Goal: Information Seeking & Learning: Check status

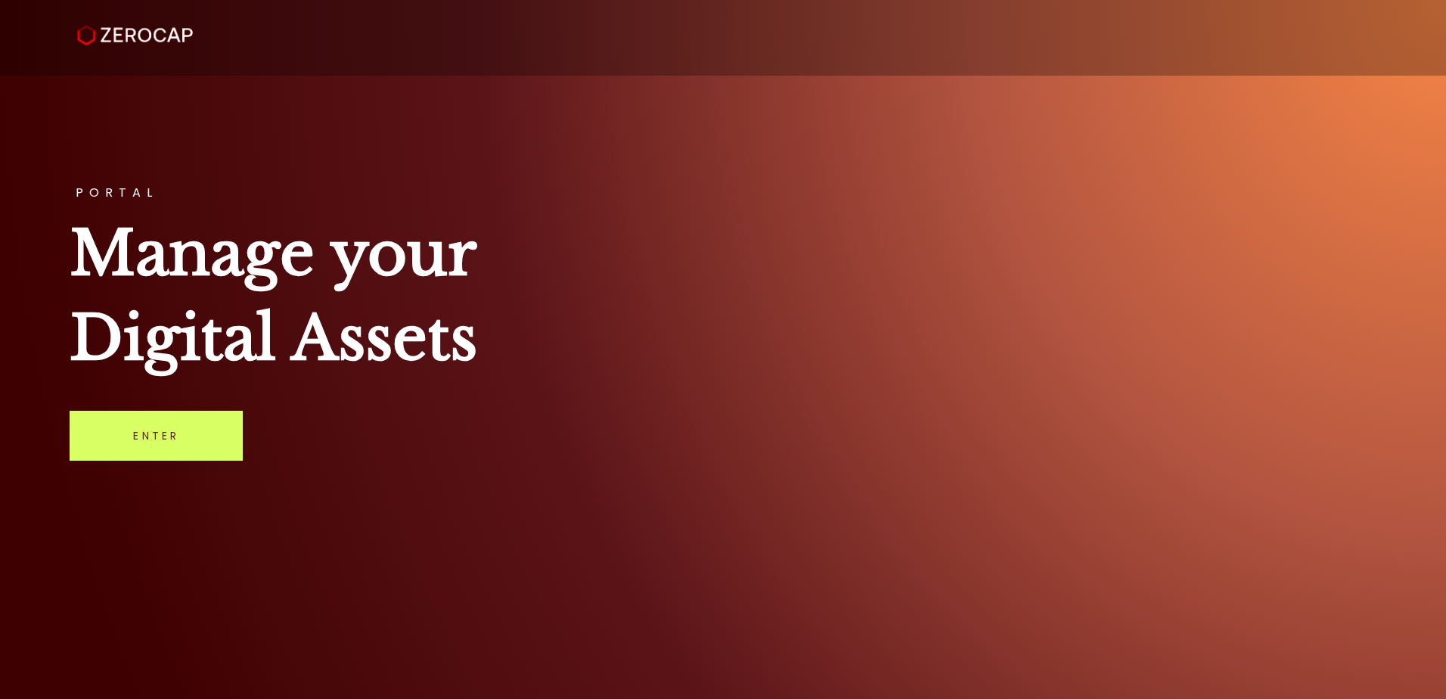
click at [98, 461] on div "PORTAL Manage your Digital Assets Enter" at bounding box center [723, 349] width 1446 height 699
click at [141, 440] on link "Enter" at bounding box center [156, 436] width 173 height 50
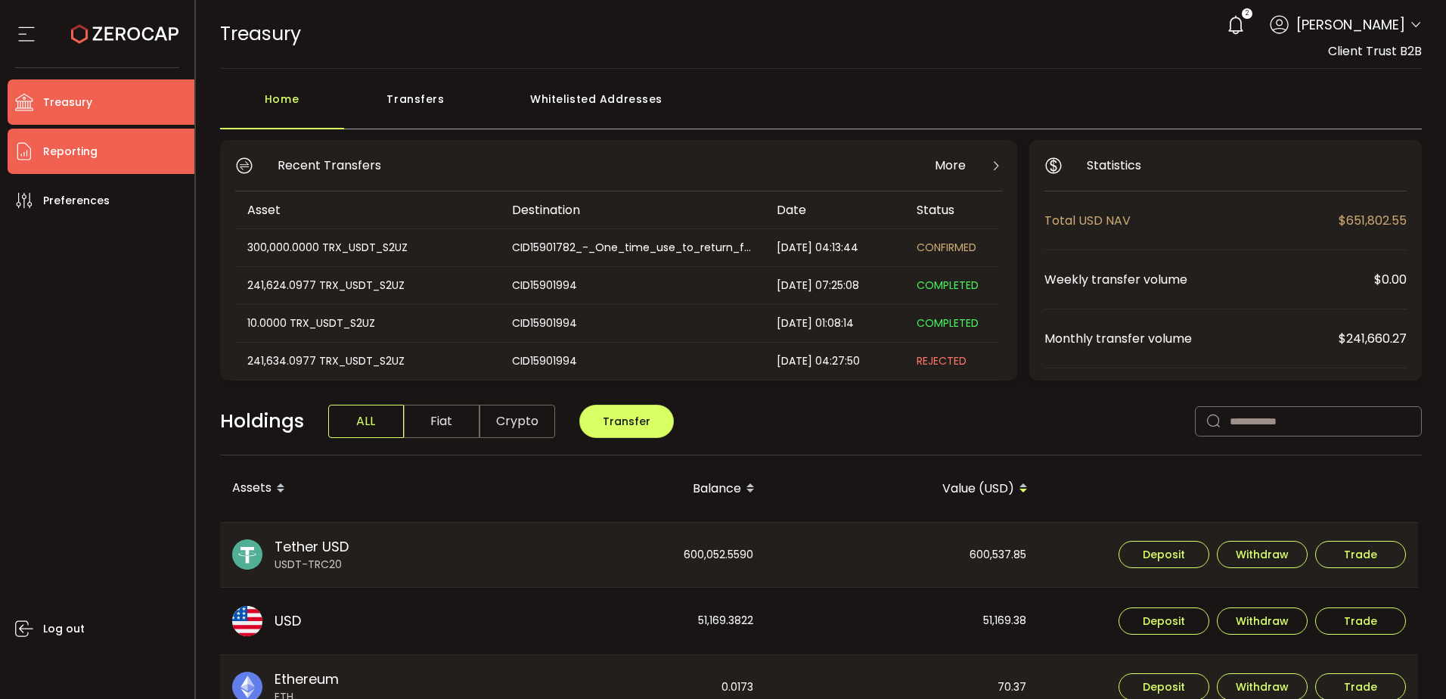
click at [81, 152] on span "Reporting" at bounding box center [70, 152] width 54 height 22
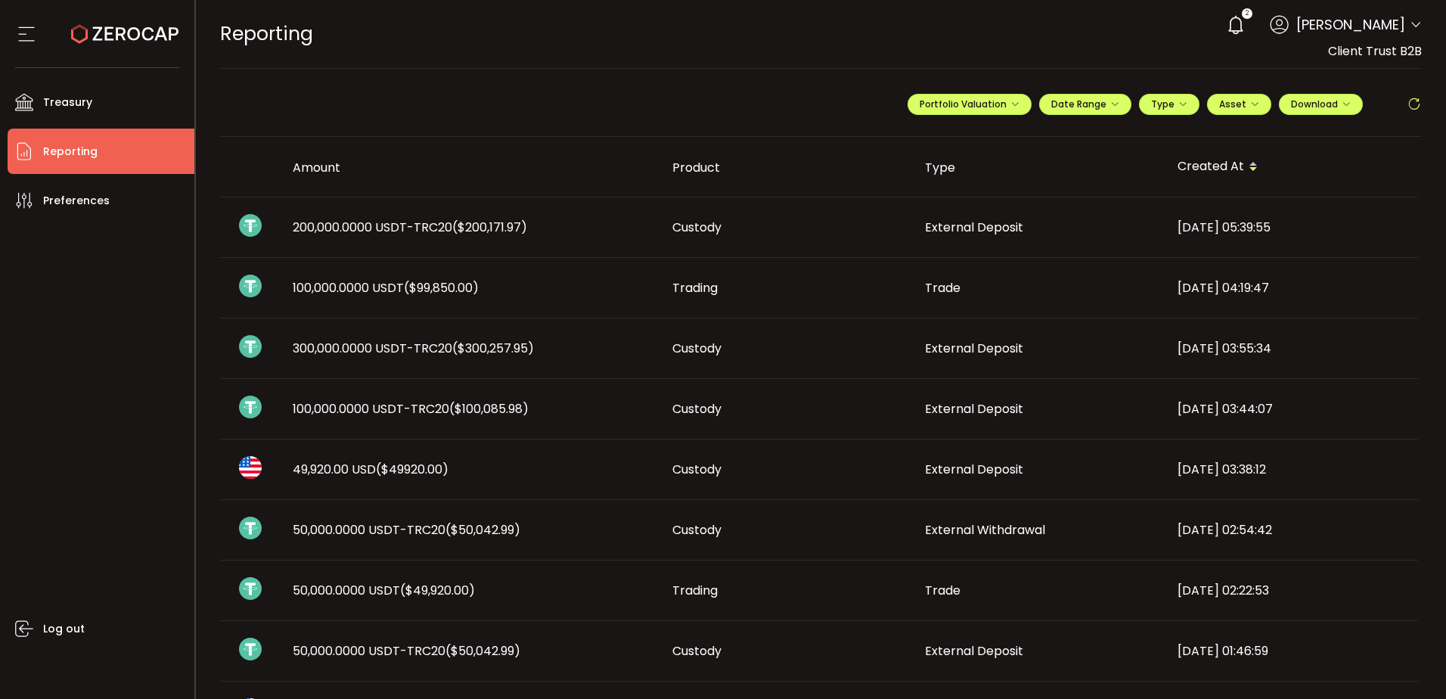
click at [417, 234] on span "200,000.0000 USDT-TRC20 ($200,171.97)" at bounding box center [410, 227] width 234 height 17
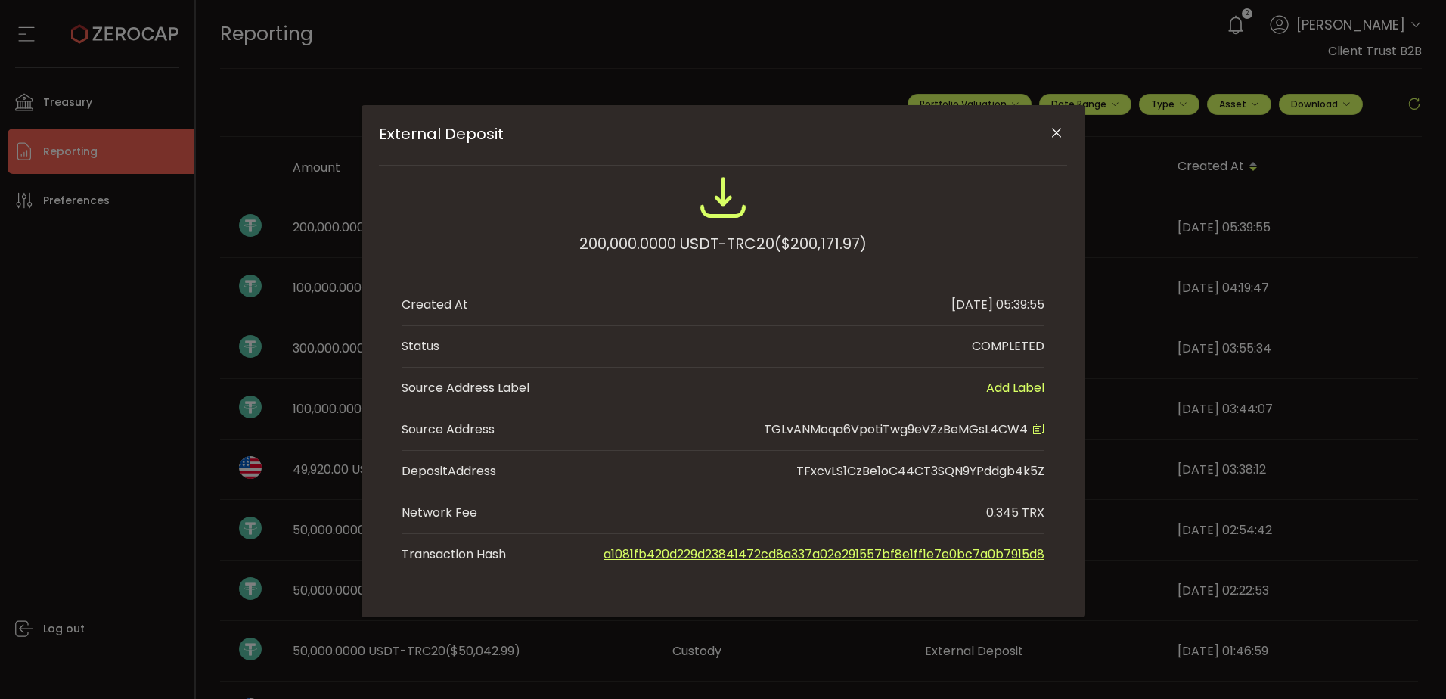
click at [1008, 428] on span "TGLvANMoqa6VpotiTwg9eVZzBeMGsL4CW4" at bounding box center [896, 428] width 264 height 17
copy span "TGLvANMoqa6VpotiTwg9eVZzBeMGsL4CW4"
click at [1060, 132] on icon "Close" at bounding box center [1056, 133] width 15 height 15
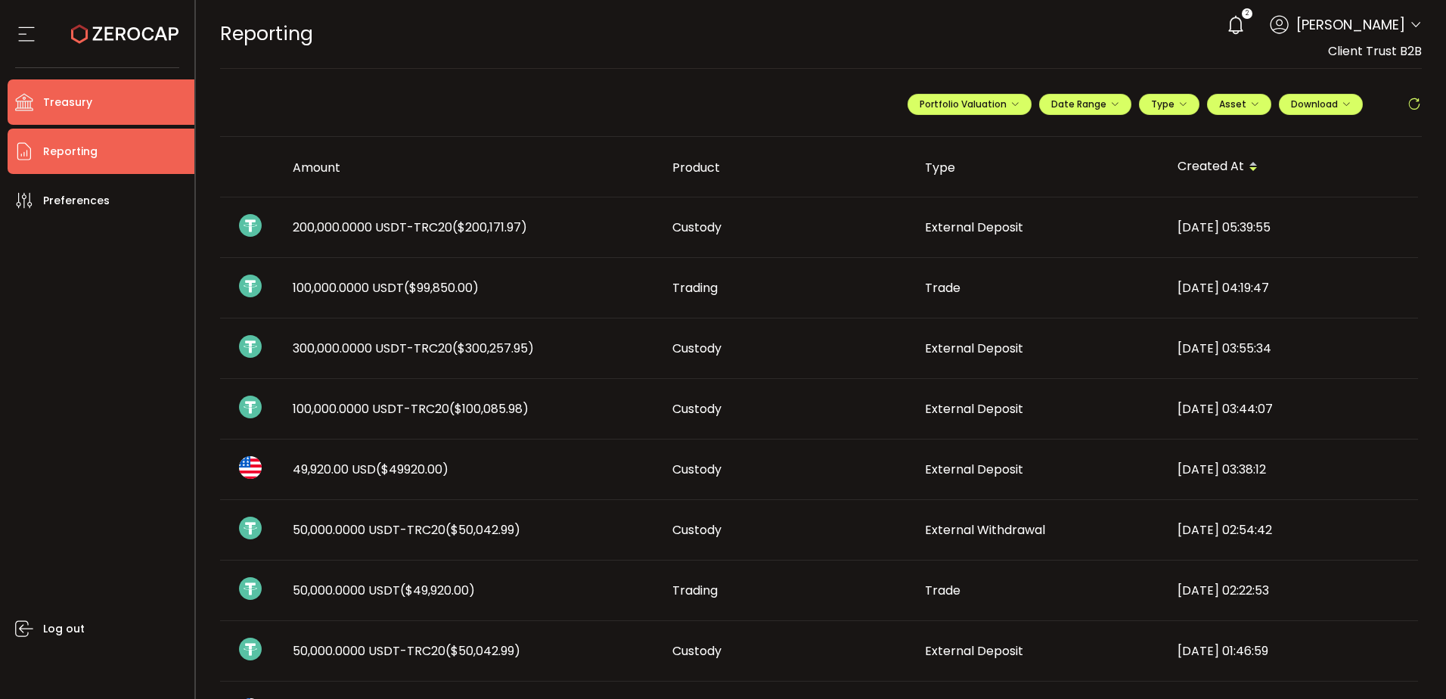
click at [92, 95] on li "Treasury" at bounding box center [101, 101] width 187 height 45
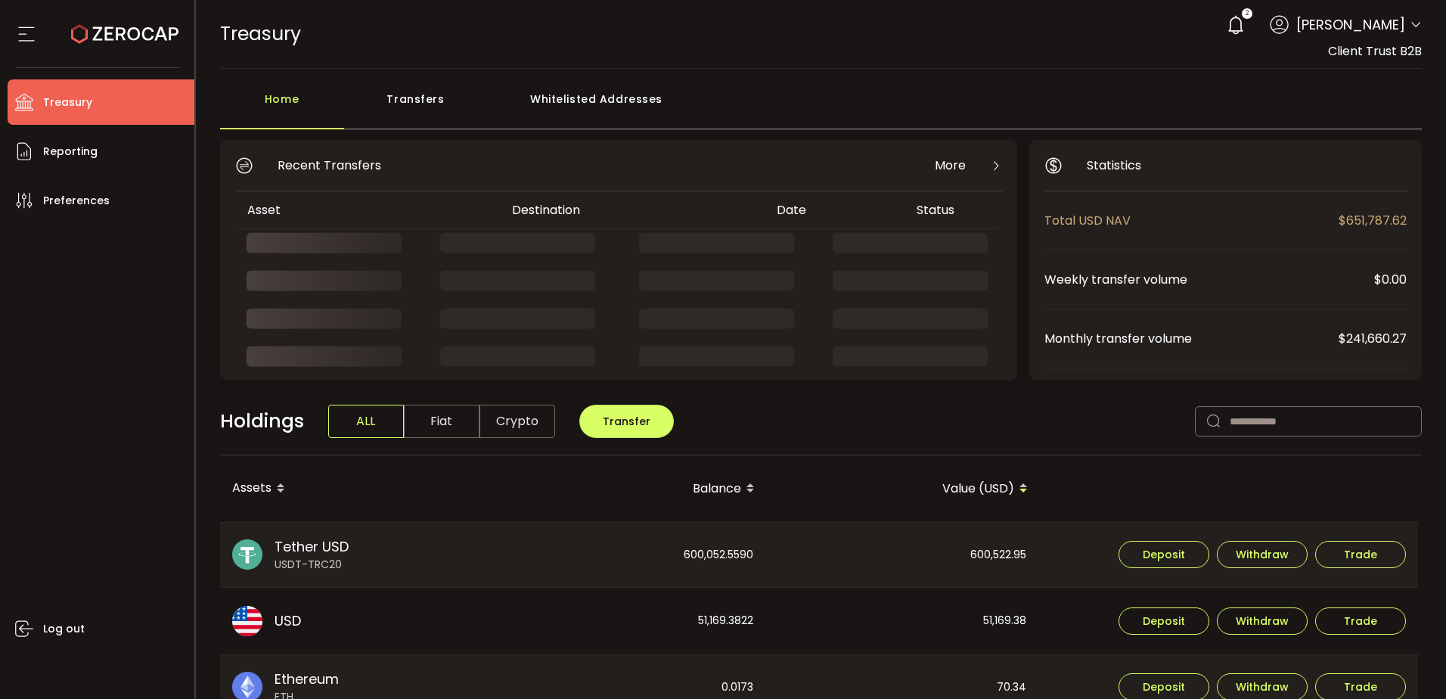
click at [607, 104] on div "Whitelisted Addresses" at bounding box center [597, 106] width 218 height 45
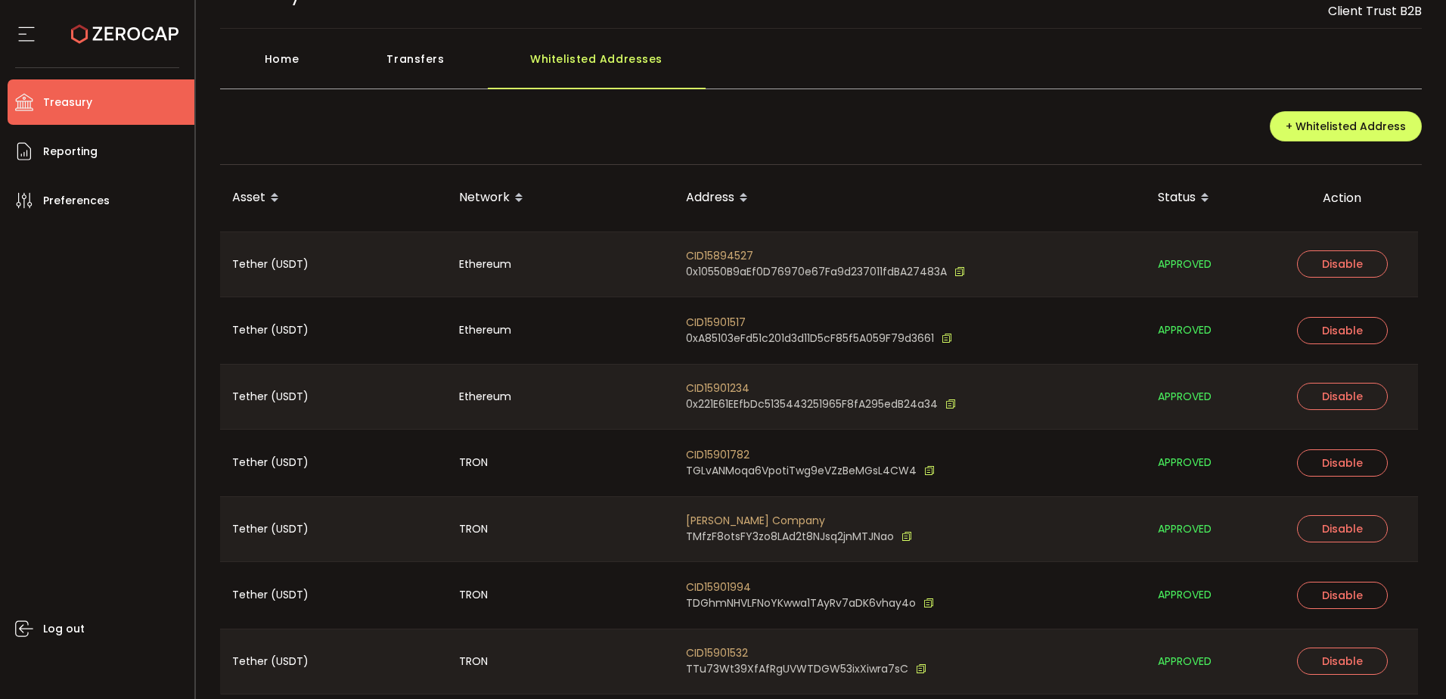
scroll to position [95, 0]
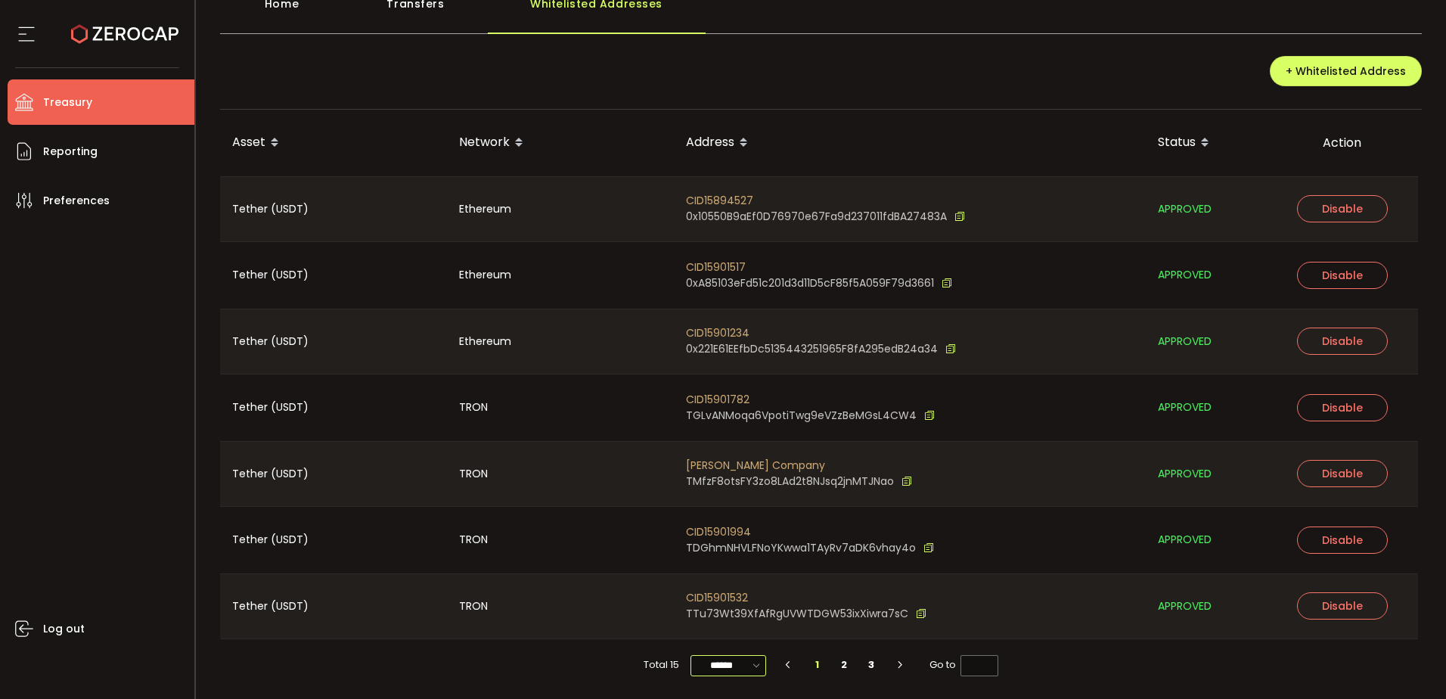
click at [721, 669] on input "******" at bounding box center [728, 665] width 76 height 21
click at [730, 634] on span "100/page" at bounding box center [727, 627] width 49 height 15
type input "********"
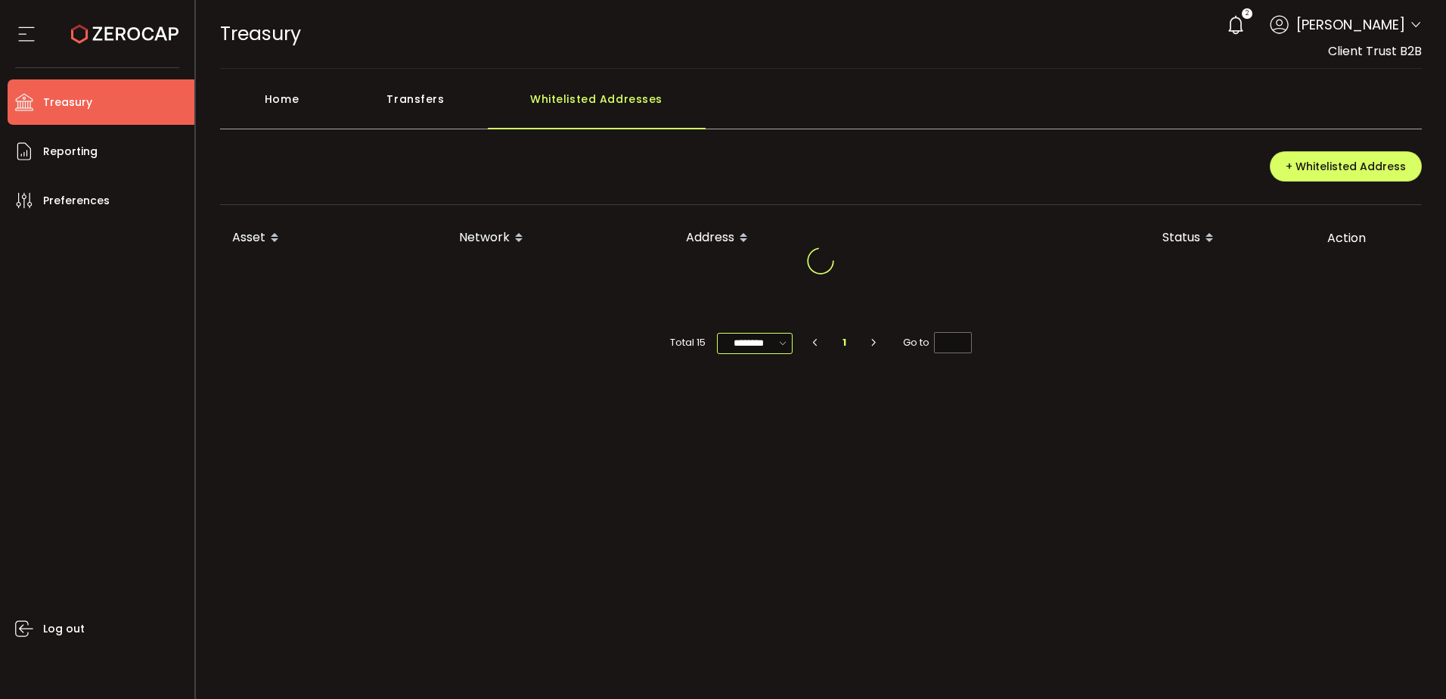
scroll to position [0, 0]
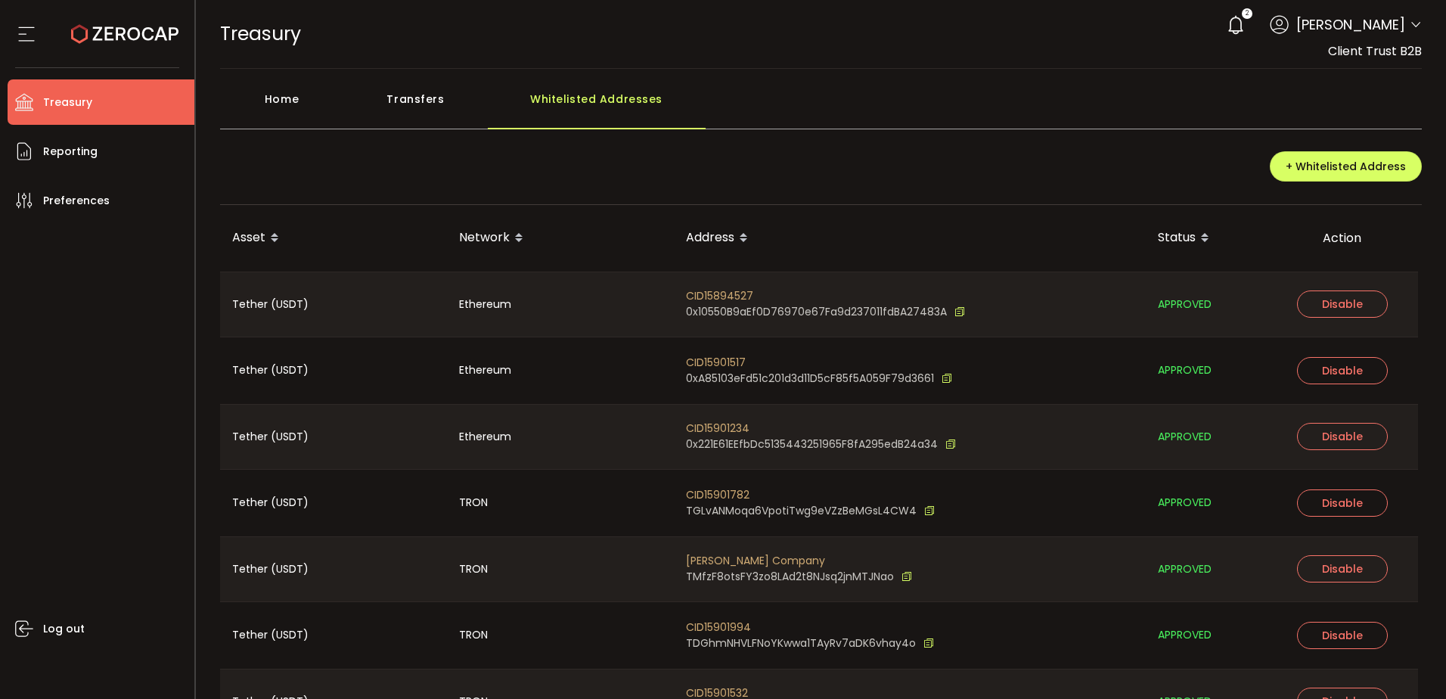
click at [711, 483] on div "CID15901782 TGLvANMoqa6VpotiTwg9eVZzBeMGsL4CW4" at bounding box center [910, 503] width 472 height 67
click at [716, 489] on span "CID15901782" at bounding box center [810, 495] width 249 height 16
click at [740, 500] on span "CID15901782" at bounding box center [810, 495] width 249 height 16
click at [735, 494] on span "CID15901782" at bounding box center [810, 495] width 249 height 16
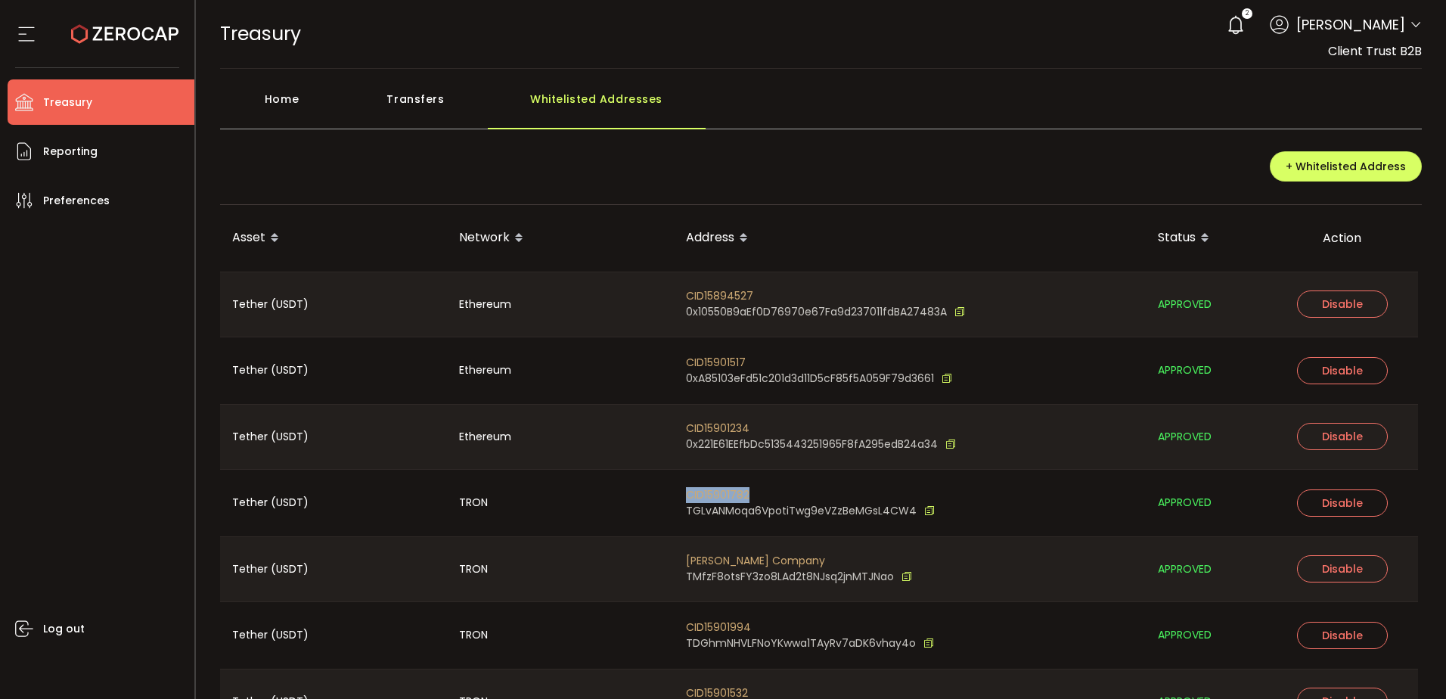
click at [735, 494] on span "CID15901782" at bounding box center [810, 495] width 249 height 16
click at [886, 499] on span "CID15901782" at bounding box center [810, 495] width 249 height 16
click at [739, 489] on span "CID15901782" at bounding box center [810, 495] width 249 height 16
copy span "CID15901782"
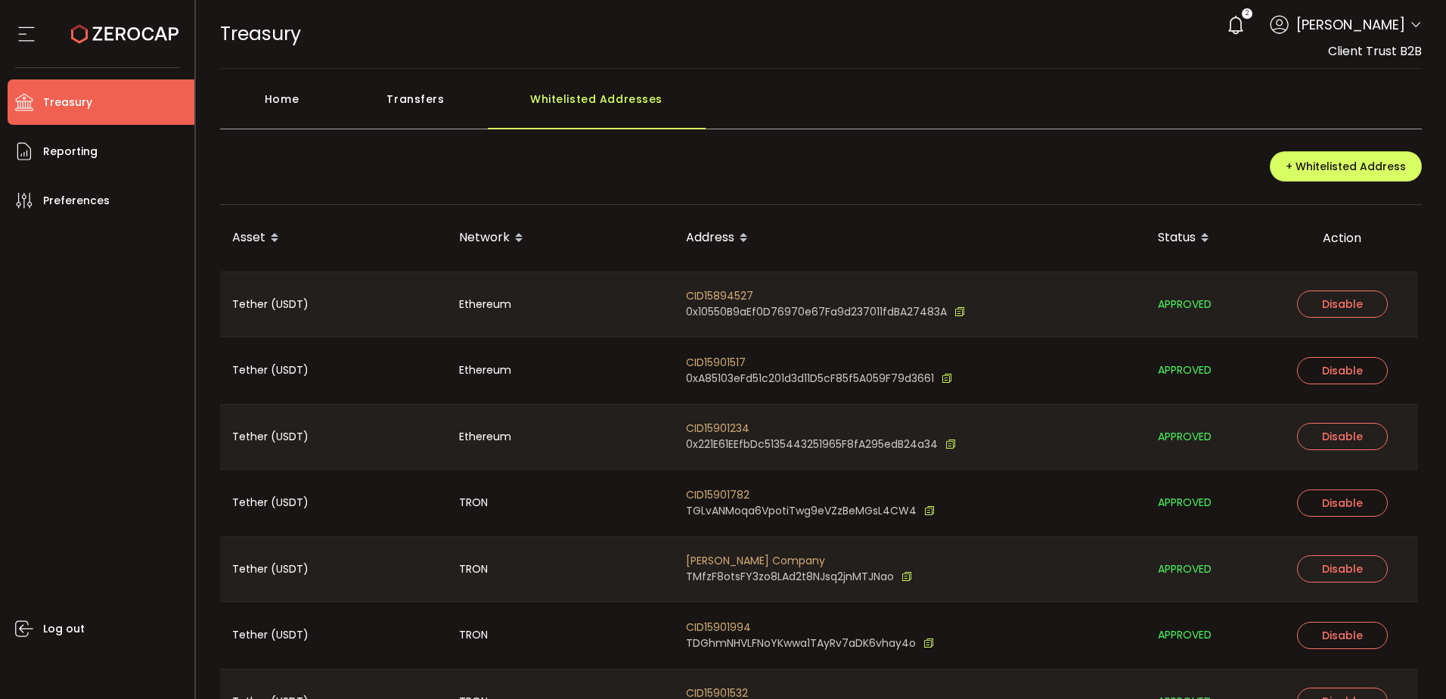
drag, startPoint x: 893, startPoint y: 512, endPoint x: 861, endPoint y: 168, distance: 345.6
click at [861, 168] on div "+ Whitelisted Address" at bounding box center [821, 172] width 1202 height 65
click at [924, 514] on icon at bounding box center [929, 511] width 11 height 16
click at [170, 142] on li "Reporting" at bounding box center [101, 151] width 187 height 45
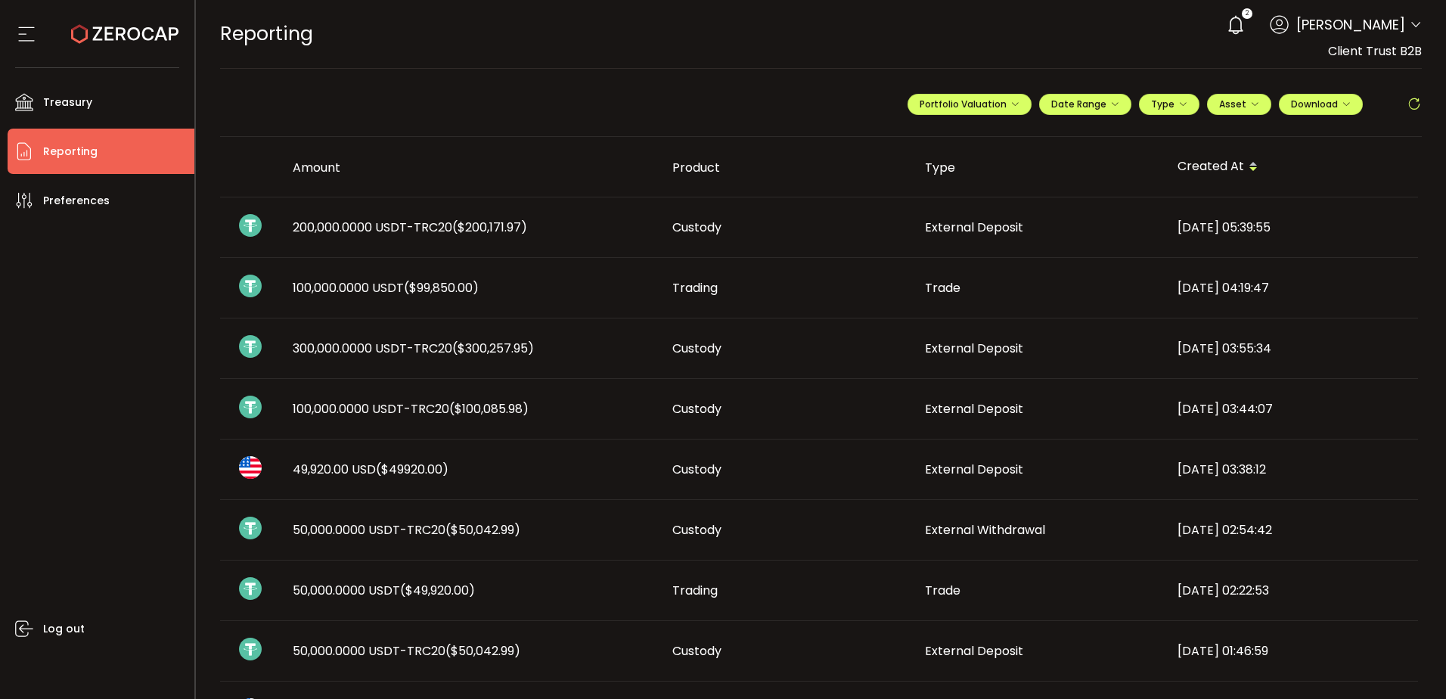
click at [682, 48] on div "REPORTING Buy Power $0.00 USD Reporting Reporting Verify Your Identity 2 Dhivya…" at bounding box center [821, 34] width 1202 height 68
click at [709, 22] on div "REPORTING Buy Power $0.00 USD Reporting Reporting Verify Your Identity 2 Dhivya…" at bounding box center [821, 34] width 1202 height 68
click at [392, 653] on span "50,000.0000 USDT-TRC20 ($50,042.99)" at bounding box center [407, 650] width 228 height 17
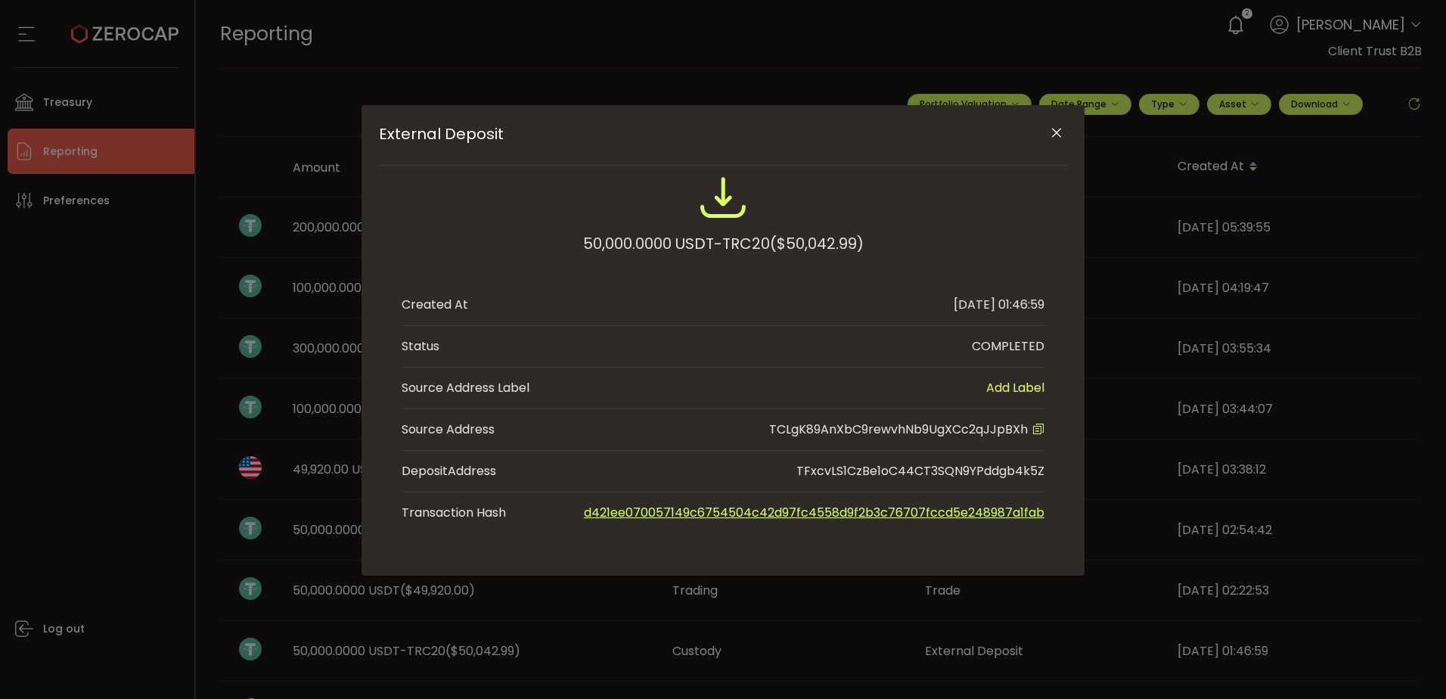
click at [846, 415] on li "Source Address TCLgK89AnXbC9rewvhNb9UgXCc2qJJpBXh" at bounding box center [723, 430] width 643 height 42
click at [853, 421] on span "TCLgK89AnXbC9rewvhNb9UgXCc2qJJpBXh" at bounding box center [898, 428] width 259 height 17
copy span "TCLgK89AnXbC9rewvhNb9UgXCc2qJJpBXh"
click at [1051, 138] on icon "Close" at bounding box center [1056, 133] width 15 height 15
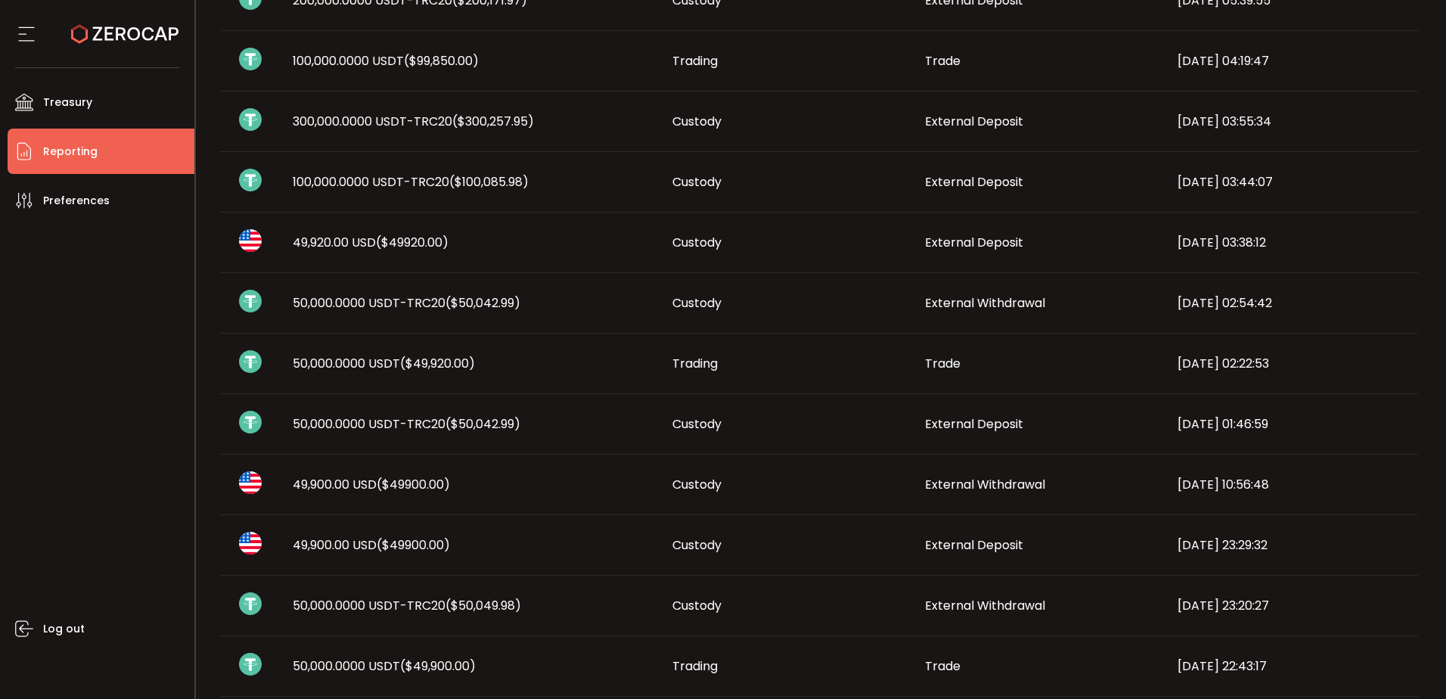
scroll to position [303, 0]
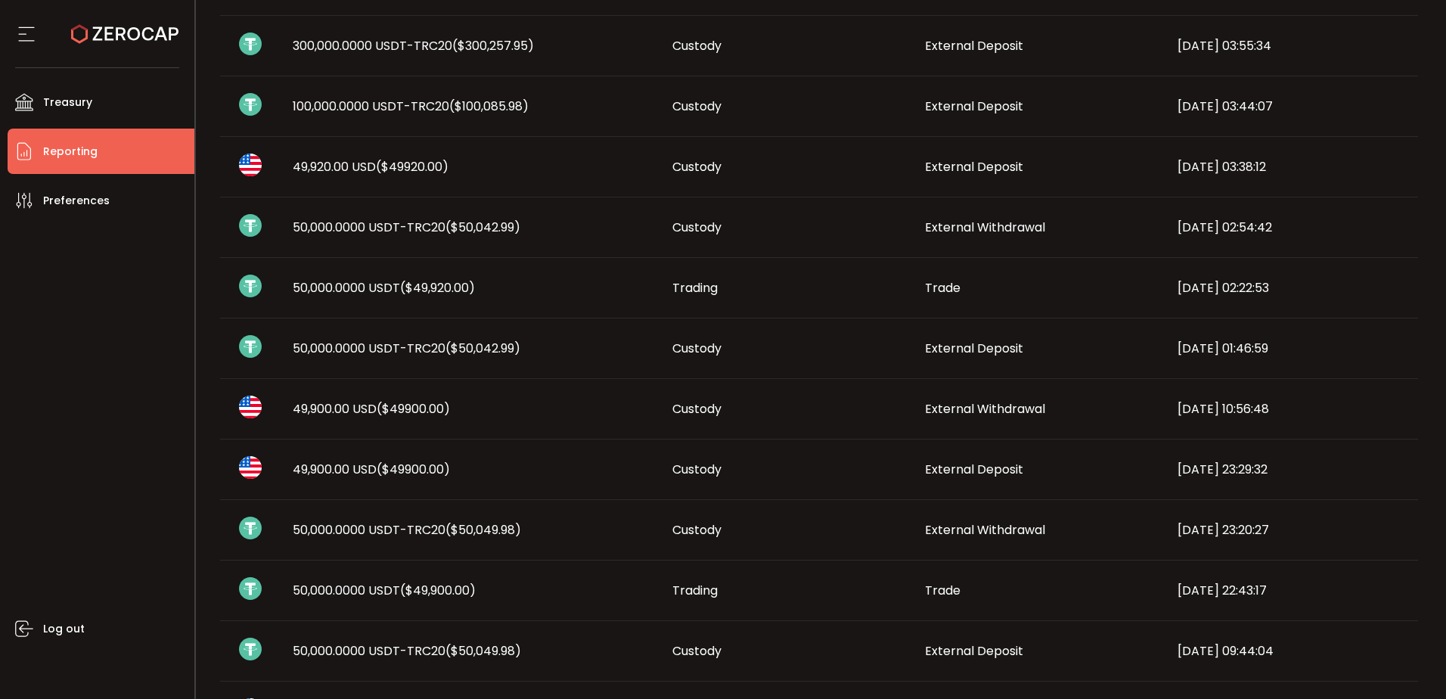
drag, startPoint x: 998, startPoint y: 604, endPoint x: 890, endPoint y: 681, distance: 131.8
drag, startPoint x: 890, startPoint y: 681, endPoint x: 600, endPoint y: 628, distance: 294.3
click at [600, 628] on td "50,000.0000 USDT-TRC20 ($50,049.98)" at bounding box center [471, 651] width 380 height 61
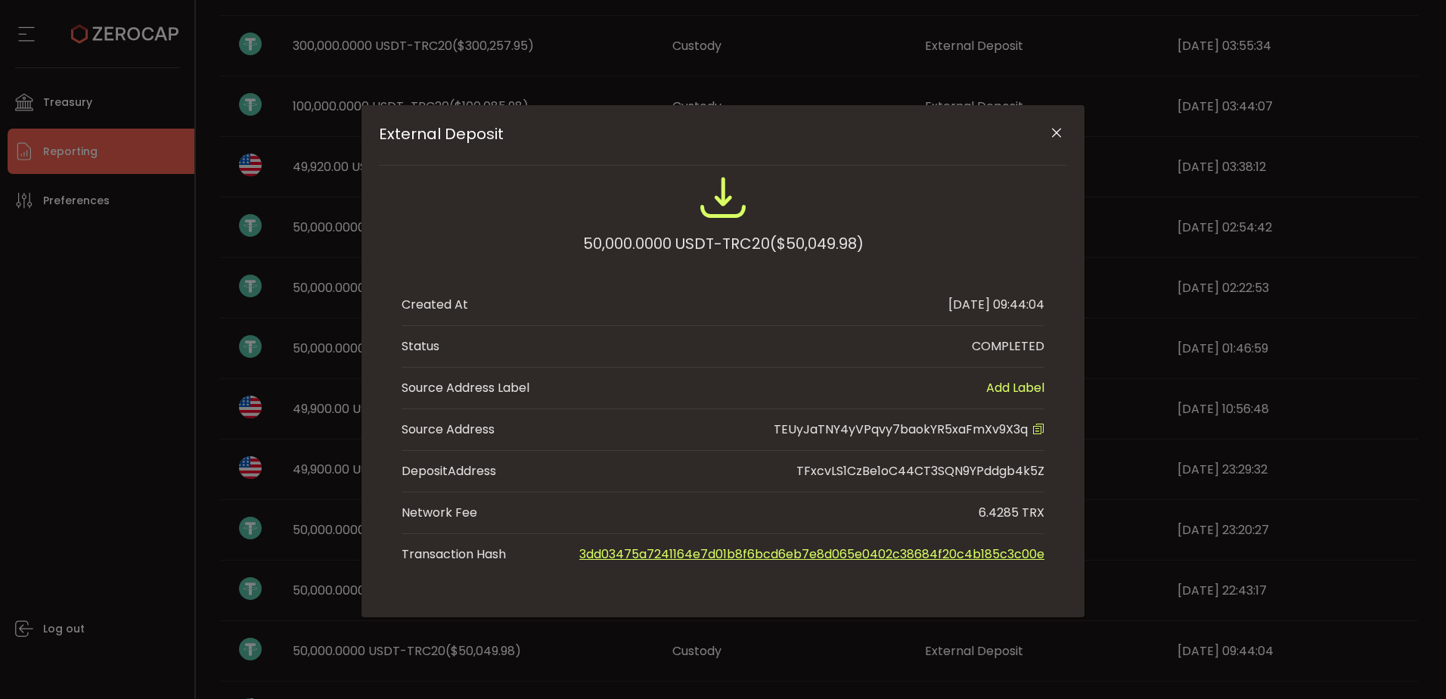
click at [628, 646] on div "External Deposit 50,000.0000 USDT-TRC20 ($50,049.98) Created At 2025-10-12 09:4…" at bounding box center [723, 349] width 1446 height 699
click at [136, 535] on div "External Deposit 50,000.0000 USDT-TRC20 ($50,049.98) Created At 2025-10-12 09:4…" at bounding box center [723, 349] width 1446 height 699
click at [1063, 127] on icon "Close" at bounding box center [1056, 133] width 15 height 15
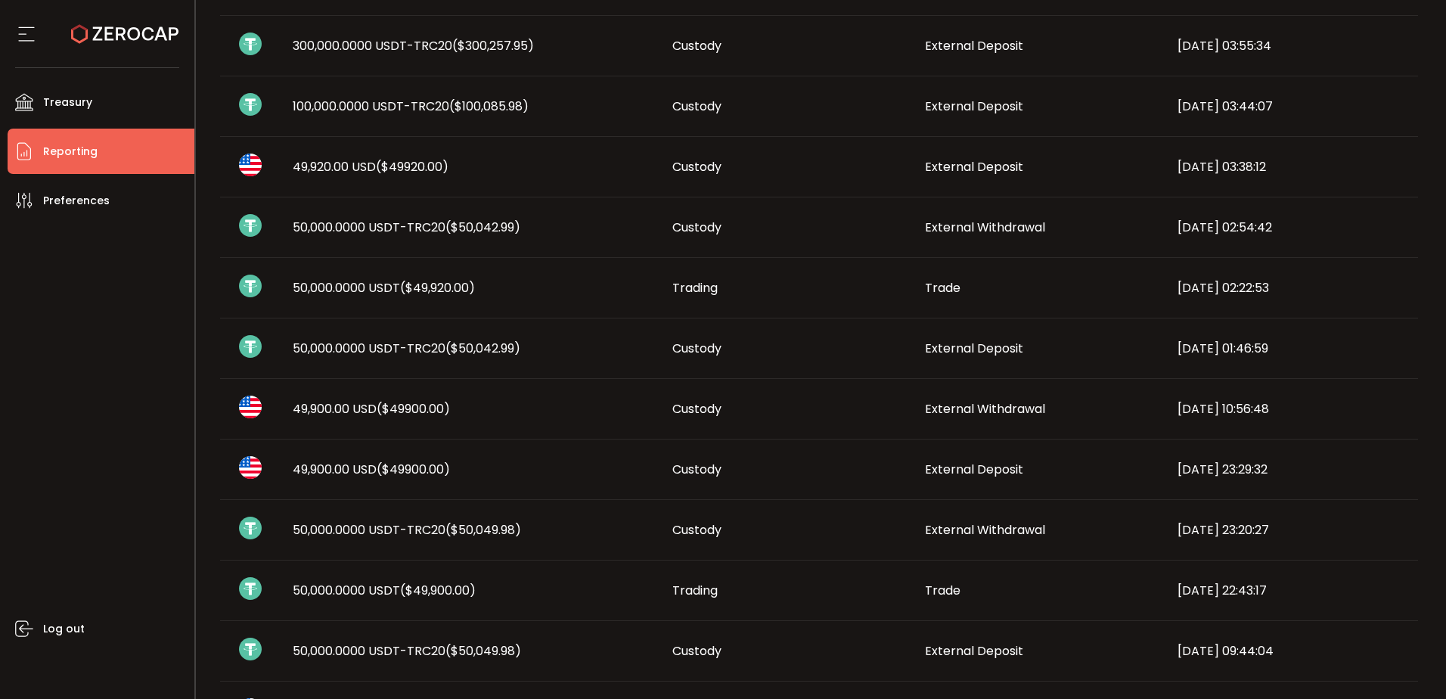
click at [1050, 428] on td "External Withdrawal" at bounding box center [1039, 409] width 253 height 61
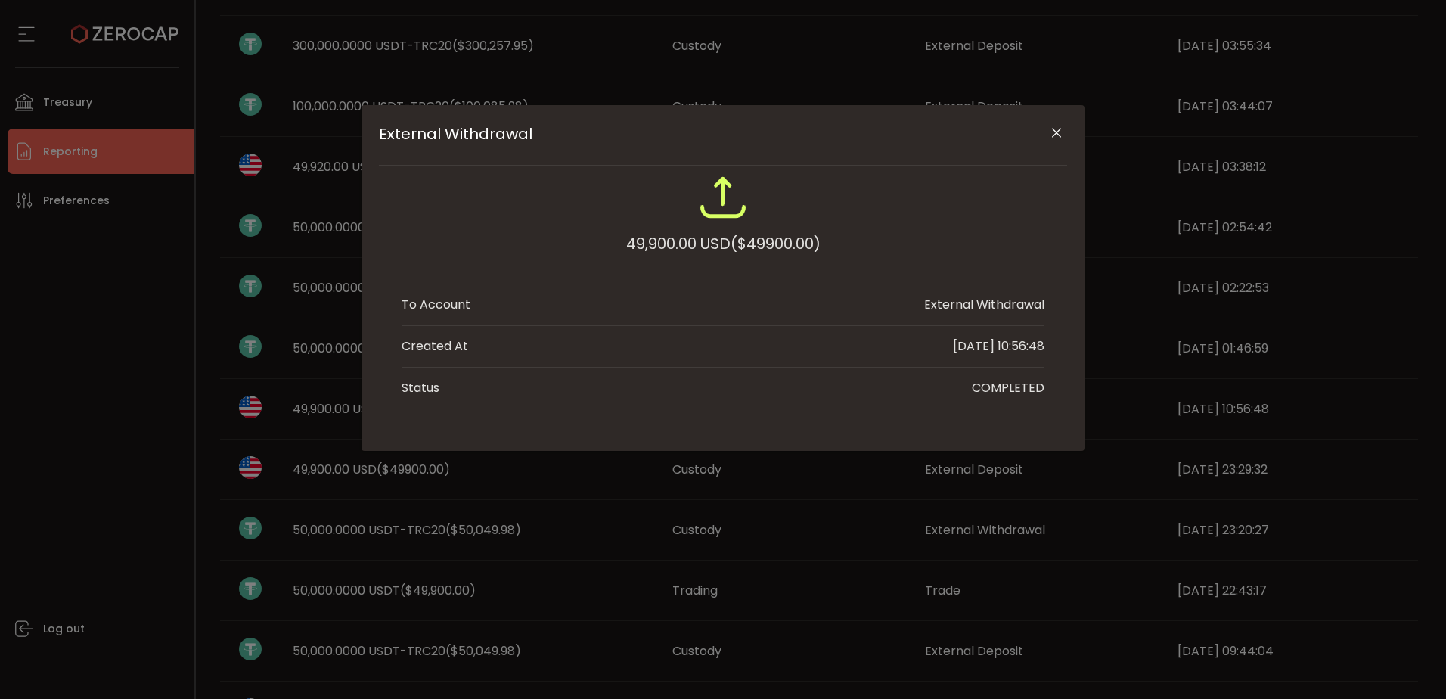
click at [1060, 126] on icon "Close" at bounding box center [1056, 133] width 15 height 15
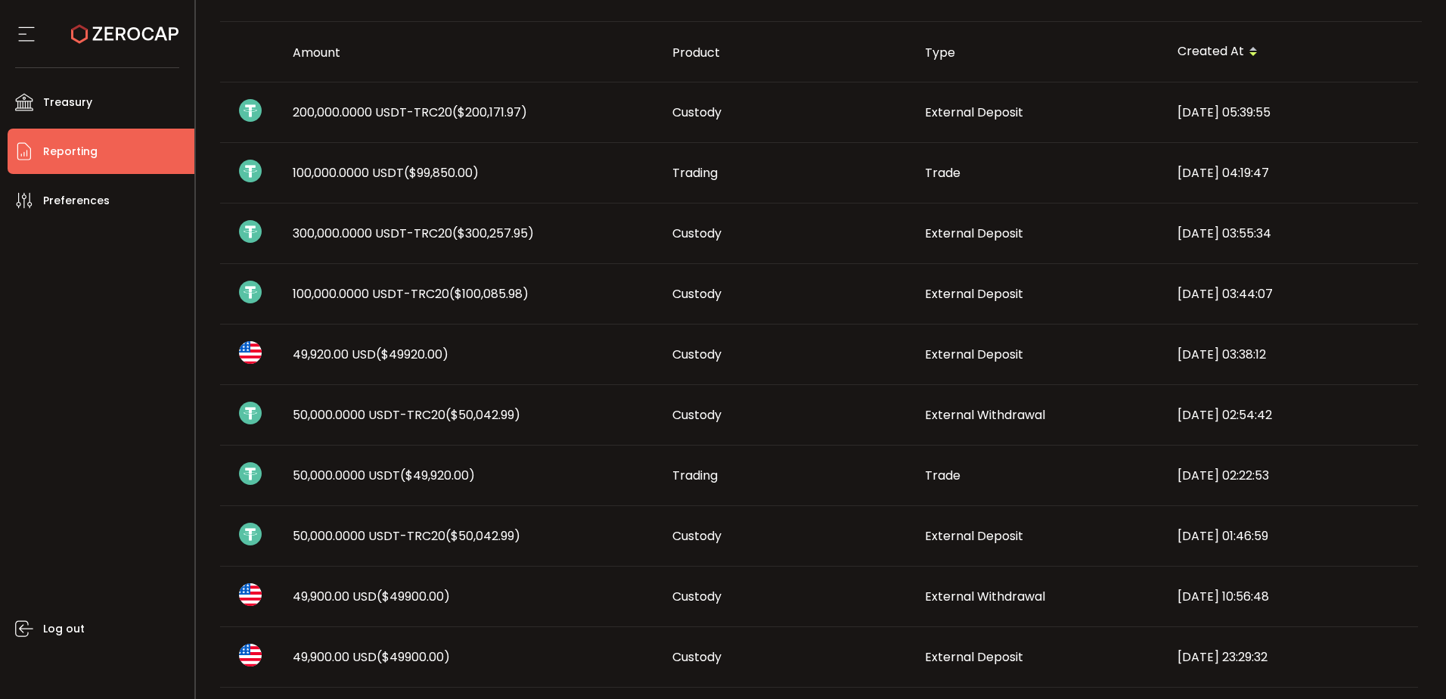
scroll to position [0, 0]
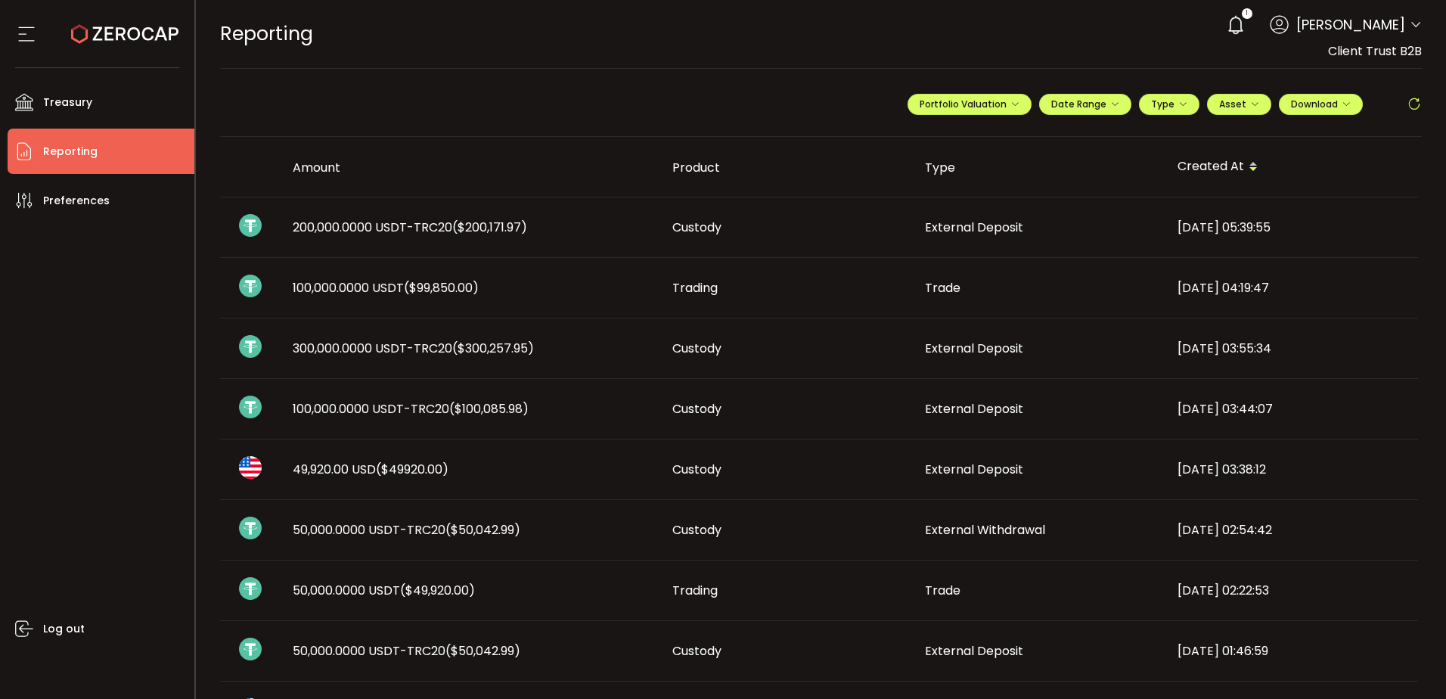
click at [517, 233] on span "($200,171.97)" at bounding box center [489, 227] width 75 height 17
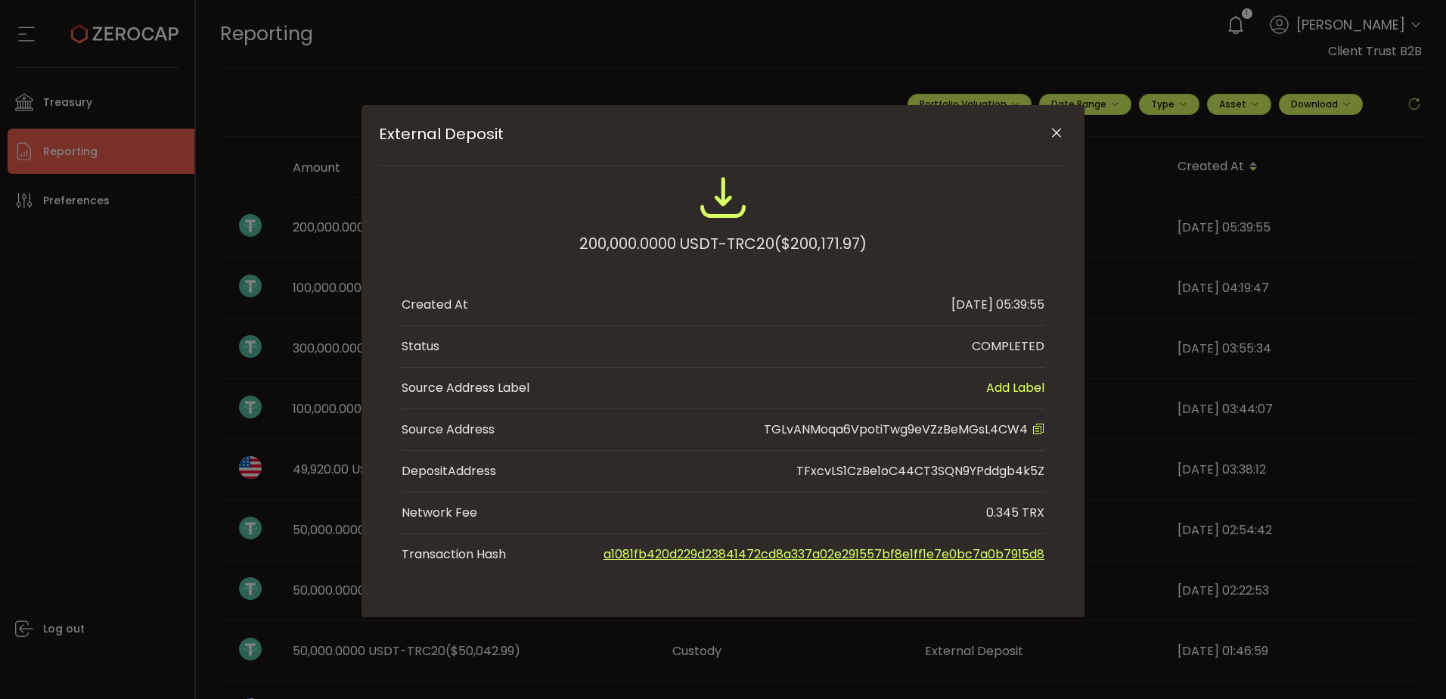
click at [1052, 135] on icon "Close" at bounding box center [1056, 133] width 15 height 15
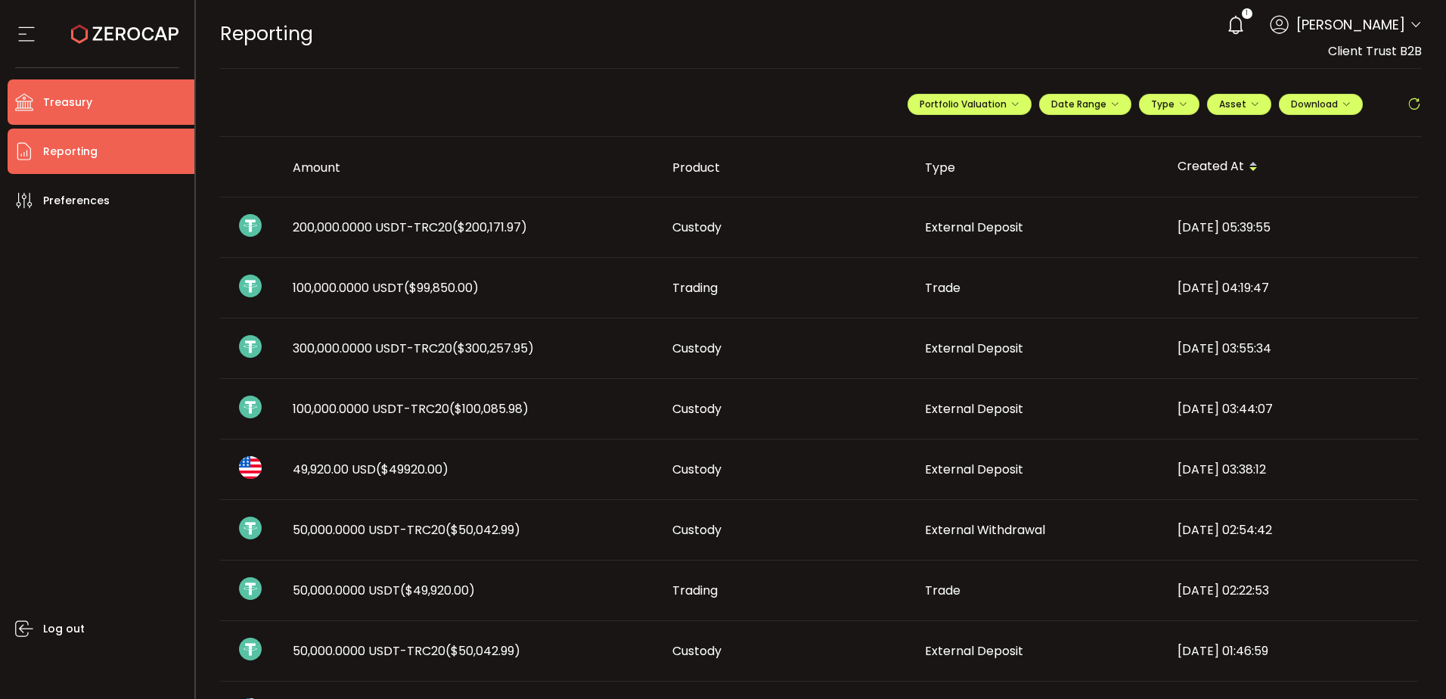
click at [83, 102] on span "Treasury" at bounding box center [67, 103] width 49 height 22
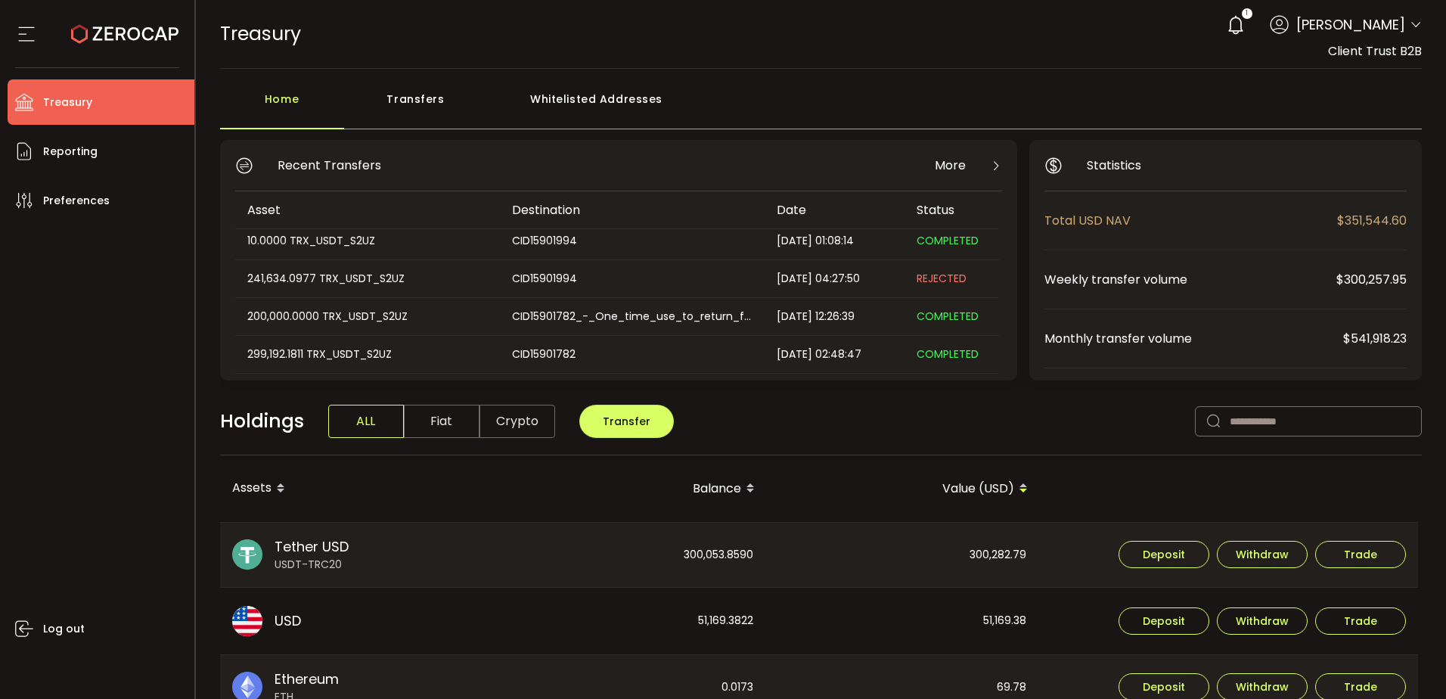
scroll to position [76, 0]
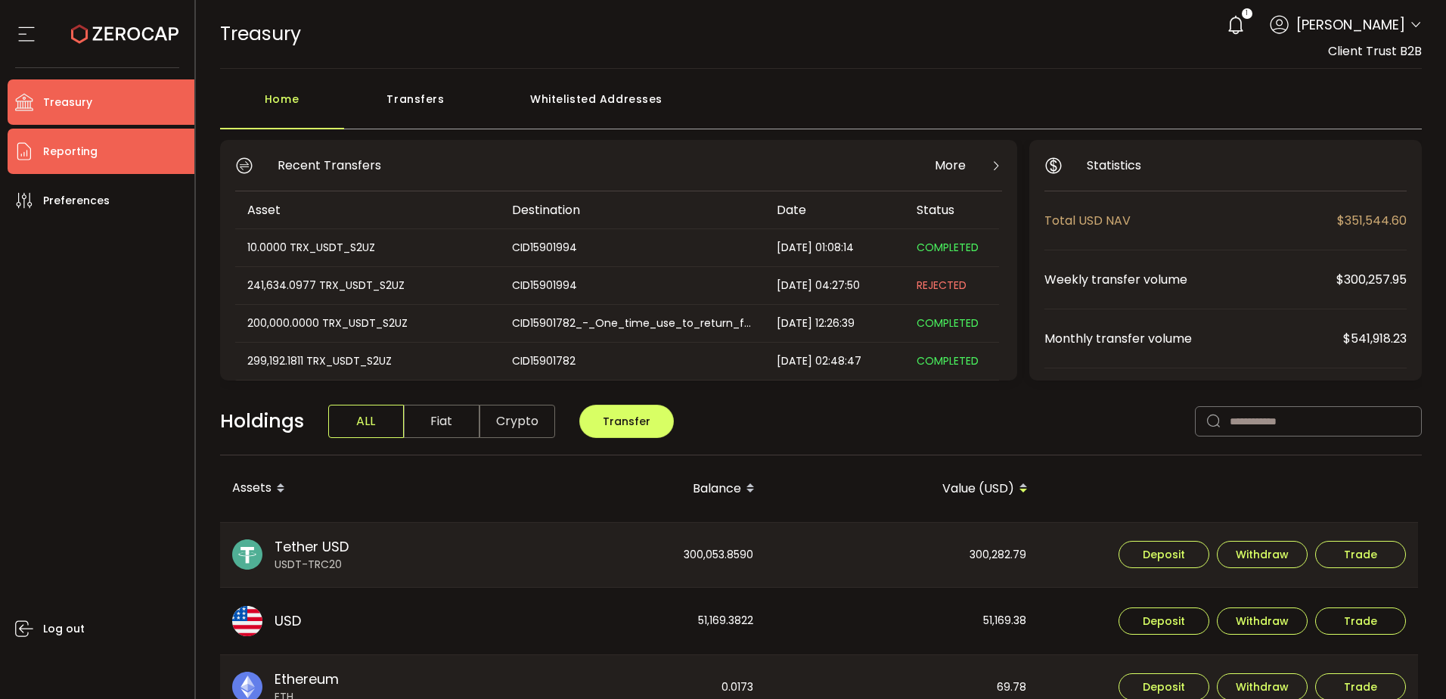
click at [92, 169] on li "Reporting" at bounding box center [101, 151] width 187 height 45
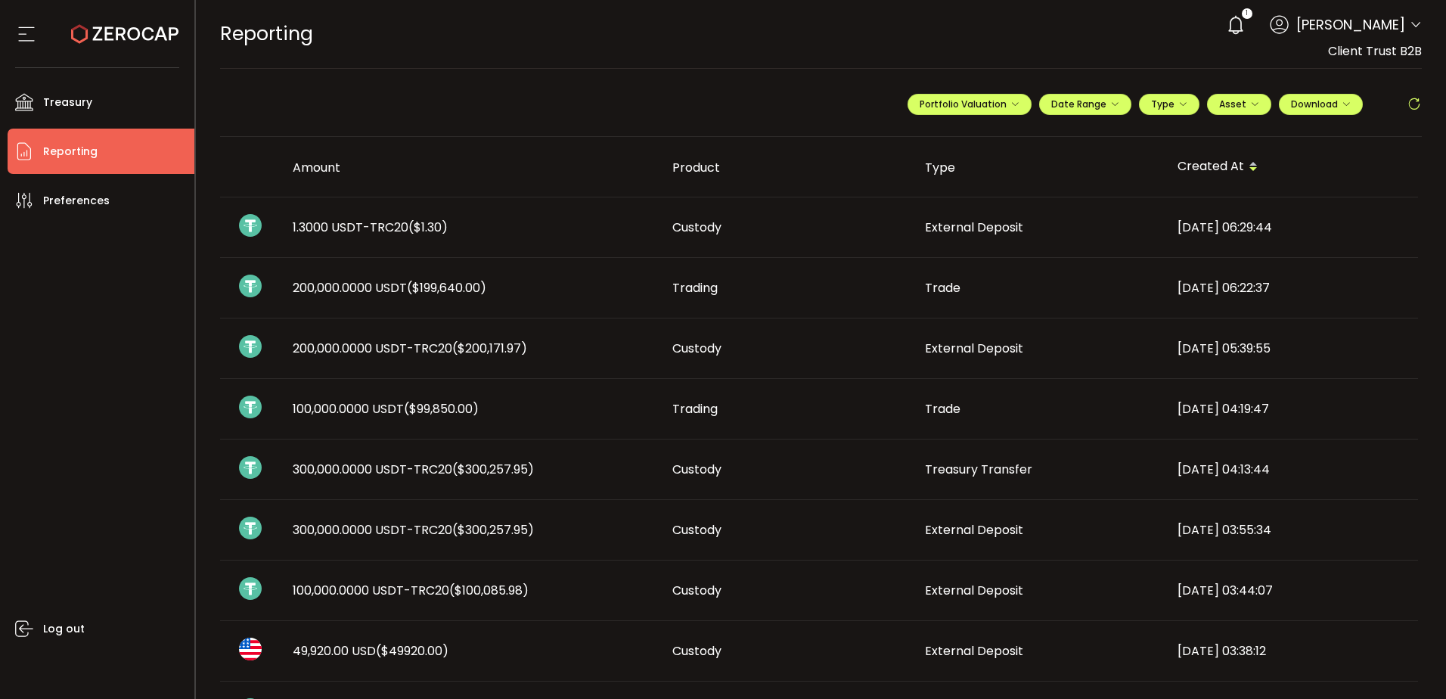
click at [1002, 350] on span "External Deposit" at bounding box center [974, 348] width 98 height 17
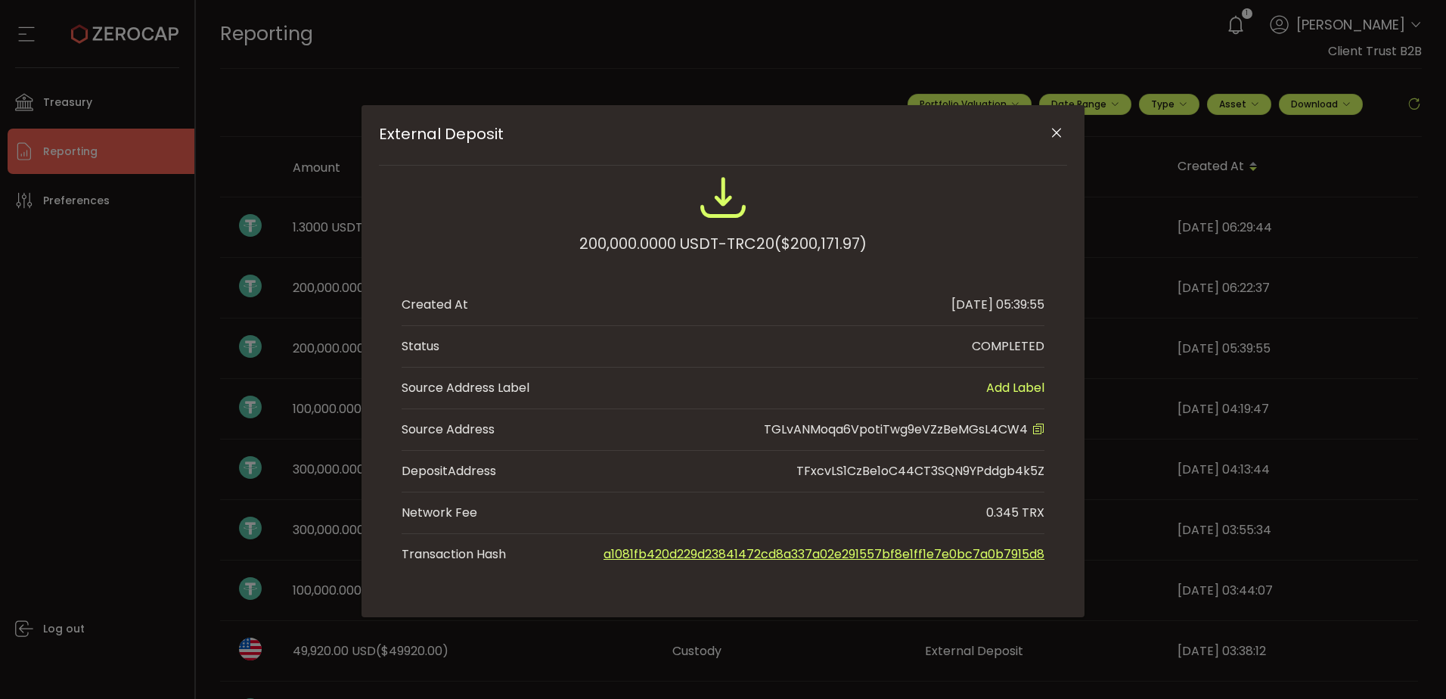
click at [976, 423] on span "TGLvANMoqa6VpotiTwg9eVZzBeMGsL4CW4" at bounding box center [896, 428] width 264 height 17
copy span "TGLvANMoqa6VpotiTwg9eVZzBeMGsL4CW4"
